Goal: Navigation & Orientation: Understand site structure

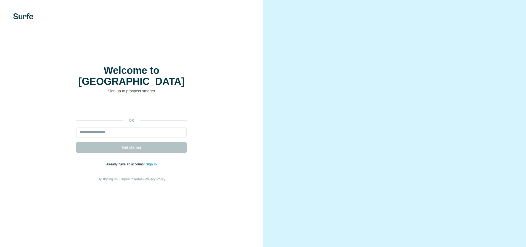
scroll to position [1, 0]
click at [30, 10] on div "Welcome to Surfe Sign up to prospect smarter or Get started Already have an acc…" at bounding box center [131, 123] width 263 height 247
click at [24, 18] on img at bounding box center [23, 16] width 20 height 6
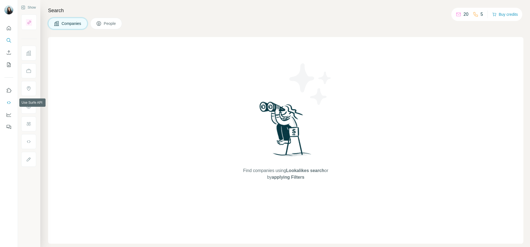
click at [9, 107] on button "Use Surfe API" at bounding box center [8, 103] width 9 height 10
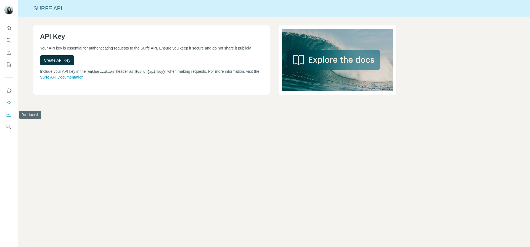
click at [10, 118] on button "Dashboard" at bounding box center [8, 115] width 9 height 10
click at [9, 91] on icon "Use Surfe on LinkedIn" at bounding box center [9, 91] width 6 height 6
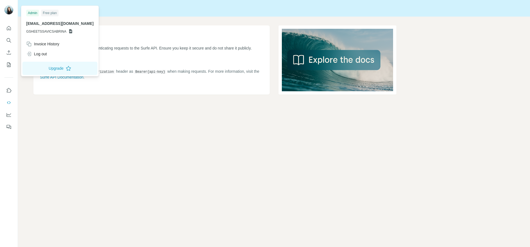
click at [8, 9] on img at bounding box center [8, 10] width 9 height 9
click at [13, 10] on img at bounding box center [8, 10] width 9 height 9
click at [65, 118] on div "API Key Your API key is essential for authenticating requests to the Surfe API.…" at bounding box center [274, 69] width 513 height 104
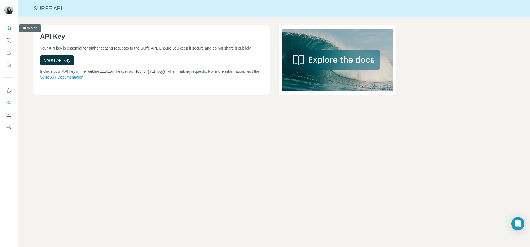
click at [11, 26] on icon "Quick start" at bounding box center [9, 28] width 6 height 6
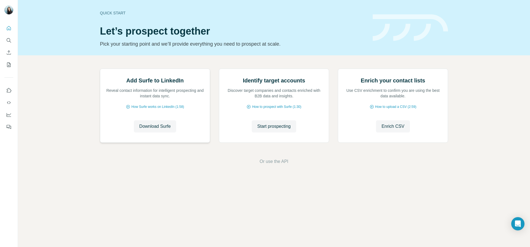
click at [100, 69] on img at bounding box center [100, 69] width 0 height 0
click at [152, 84] on h2 "Add Surfe to LinkedIn" at bounding box center [155, 81] width 57 height 8
click at [153, 109] on span "How Surfe works on LinkedIn (1:58)" at bounding box center [158, 106] width 53 height 5
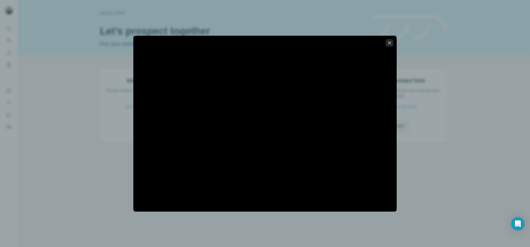
click at [387, 43] on icon "button" at bounding box center [390, 43] width 6 height 6
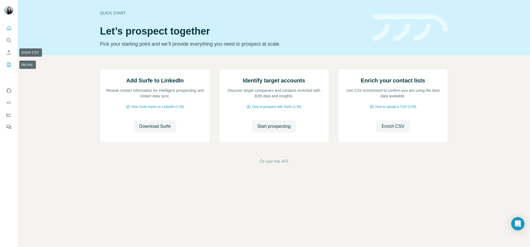
click at [8, 62] on icon "My lists" at bounding box center [9, 64] width 4 height 4
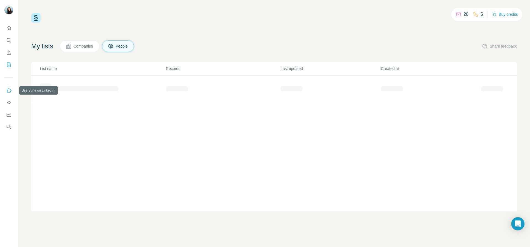
click at [9, 88] on icon "Use Surfe on LinkedIn" at bounding box center [9, 90] width 5 height 4
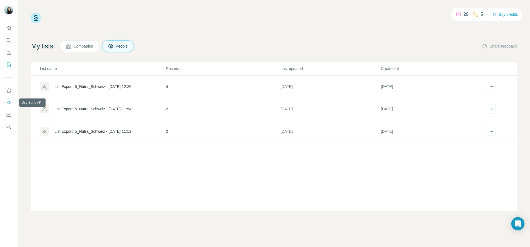
drag, startPoint x: 10, startPoint y: 102, endPoint x: 4, endPoint y: 91, distance: 12.2
click at [4, 91] on div at bounding box center [9, 76] width 18 height 112
click at [7, 112] on icon "Dashboard" at bounding box center [9, 115] width 6 height 6
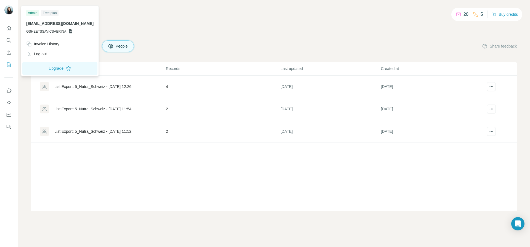
click at [10, 6] on img at bounding box center [8, 10] width 9 height 9
click at [34, 15] on div "Admin" at bounding box center [32, 13] width 13 height 7
click at [53, 15] on div "Free plan" at bounding box center [49, 13] width 17 height 7
click at [41, 45] on div "Invoice History" at bounding box center [42, 44] width 33 height 6
click at [98, 225] on button "Close" at bounding box center [91, 230] width 18 height 10
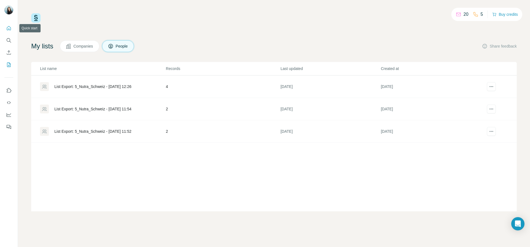
click at [11, 28] on icon "Quick start" at bounding box center [9, 28] width 6 height 6
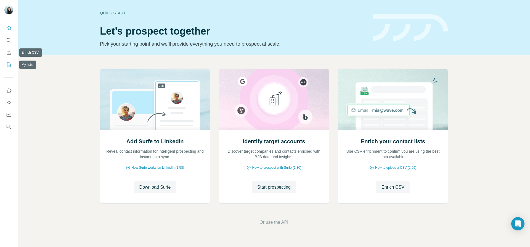
click at [9, 64] on icon "My lists" at bounding box center [9, 65] width 6 height 6
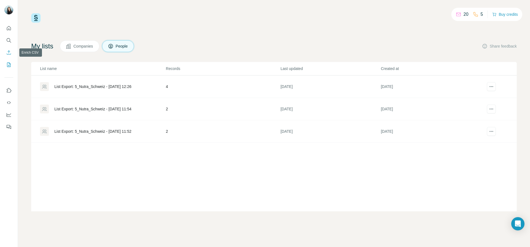
click at [9, 51] on icon "Enrich CSV" at bounding box center [9, 53] width 6 height 6
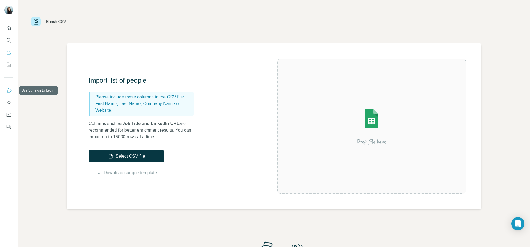
click at [11, 91] on icon "Use Surfe on LinkedIn" at bounding box center [9, 90] width 5 height 4
click at [8, 92] on icon "Use Surfe on LinkedIn" at bounding box center [9, 90] width 5 height 4
